Goal: Information Seeking & Learning: Check status

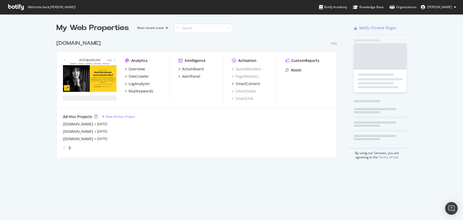
scroll to position [120, 281]
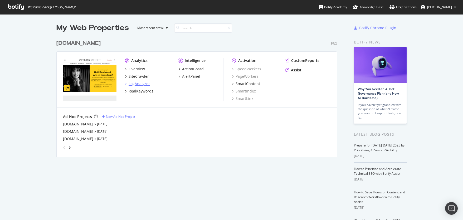
click at [139, 84] on div "LogAnalyzer" at bounding box center [139, 83] width 21 height 5
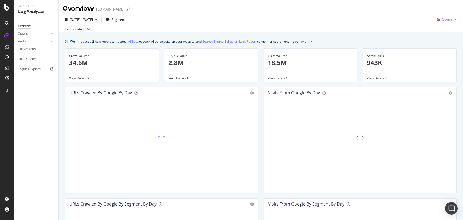
click at [447, 20] on span "Google" at bounding box center [447, 19] width 11 height 4
click at [447, 59] on span "Other AI Bots" at bounding box center [446, 59] width 19 height 5
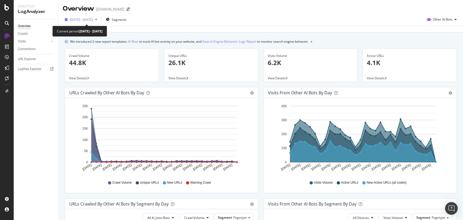
click at [92, 18] on span "[DATE] - [DATE]" at bounding box center [81, 19] width 23 height 4
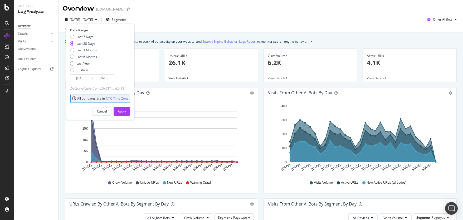
scroll to position [1, 0]
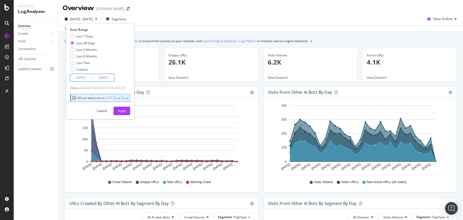
click at [82, 78] on input "[DATE]" at bounding box center [80, 77] width 21 height 7
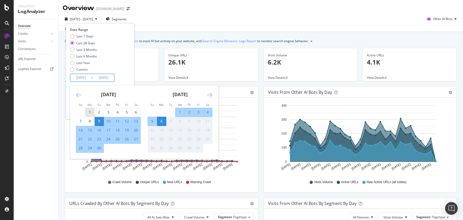
click at [89, 110] on div "1" at bounding box center [89, 112] width 9 height 5
type input "[DATE]"
click at [129, 64] on div "Last 7 Days Last 28 Days Last 3 Months Last 6 Months Last Year Custom" at bounding box center [99, 54] width 59 height 40
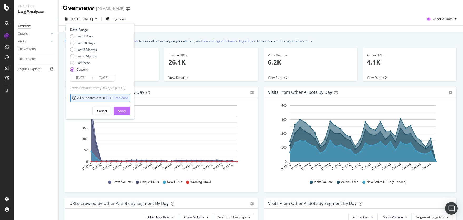
click at [126, 111] on div "Apply" at bounding box center [122, 111] width 8 height 4
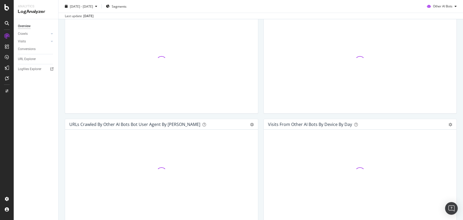
scroll to position [219, 0]
